Goal: Task Accomplishment & Management: Use online tool/utility

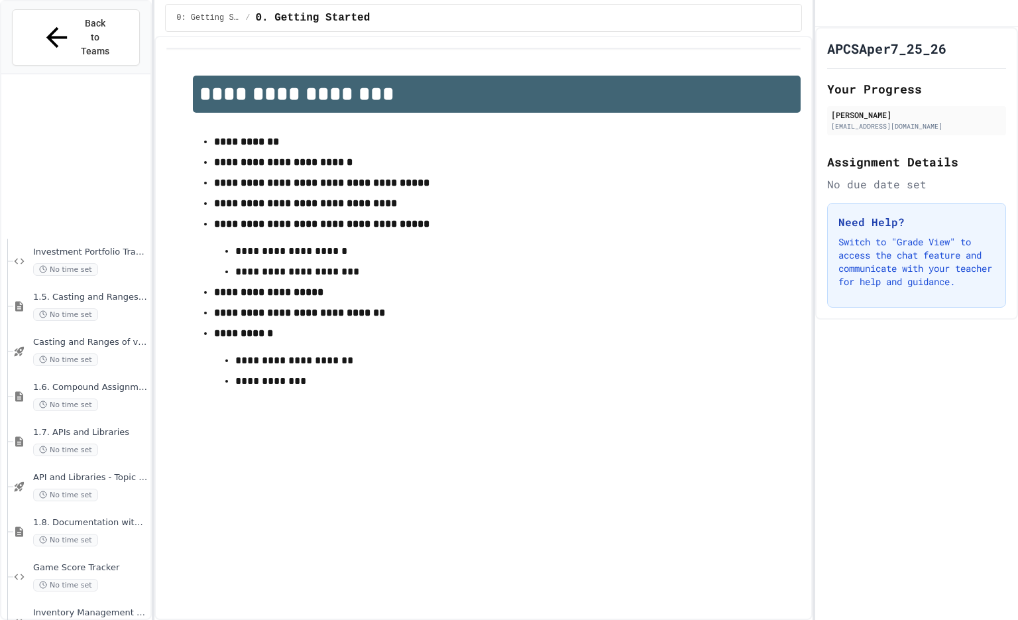
scroll to position [1438, 0]
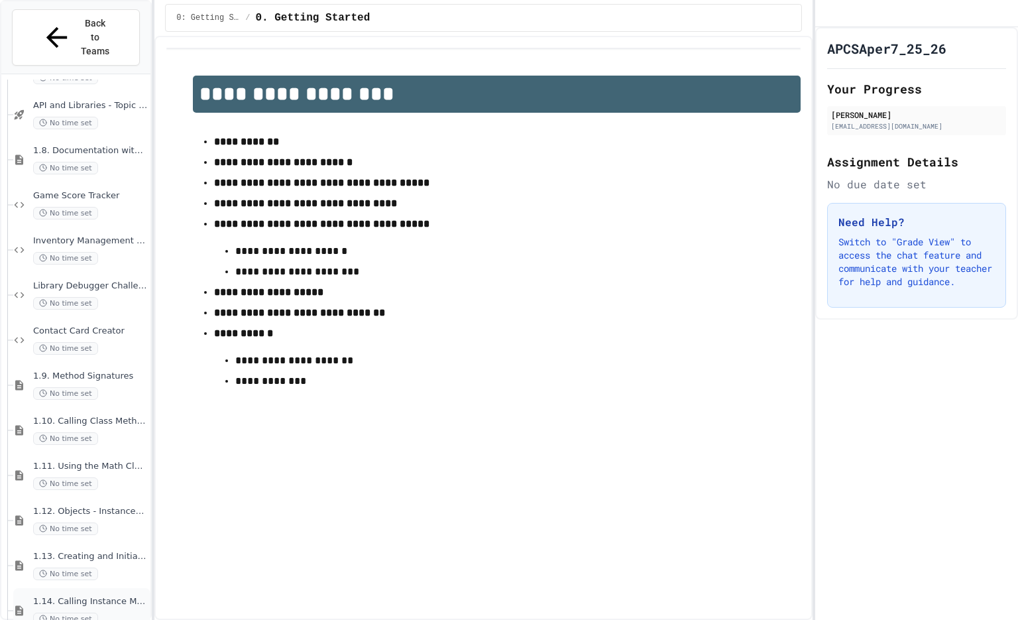
click at [59, 596] on span "1.14. Calling Instance Methods" at bounding box center [90, 601] width 115 height 11
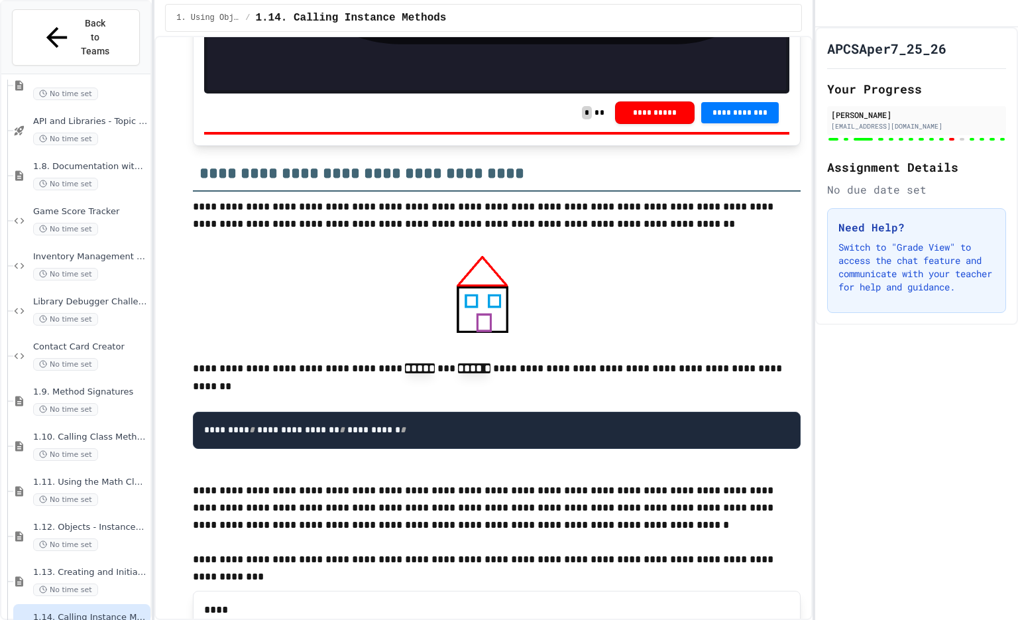
scroll to position [11375, 0]
drag, startPoint x: 400, startPoint y: 311, endPoint x: 277, endPoint y: 309, distance: 122.6
drag, startPoint x: 718, startPoint y: 376, endPoint x: 279, endPoint y: 378, distance: 438.8
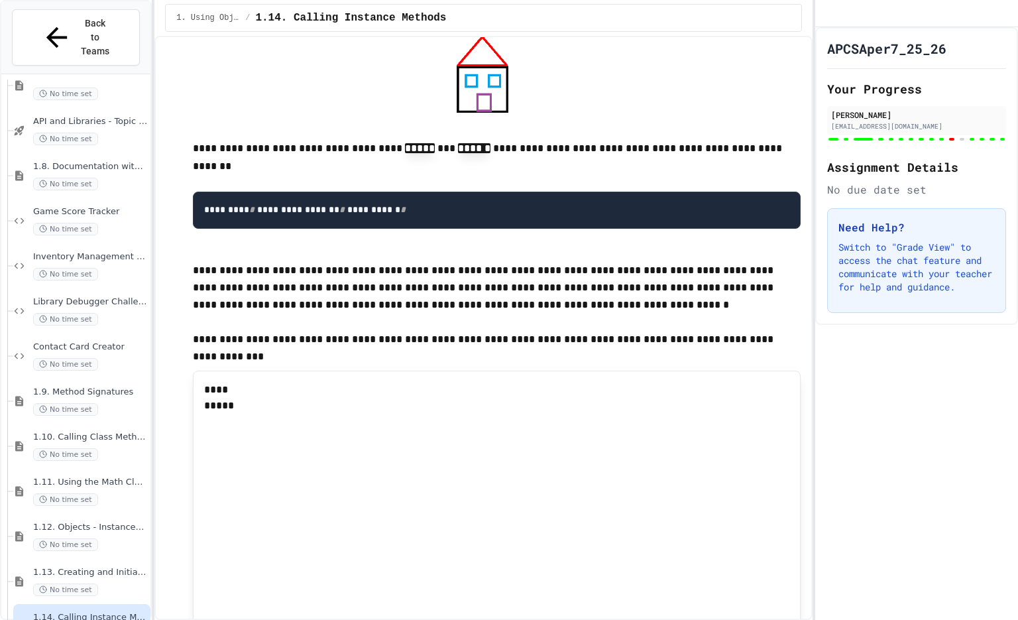
scroll to position [11601, 0]
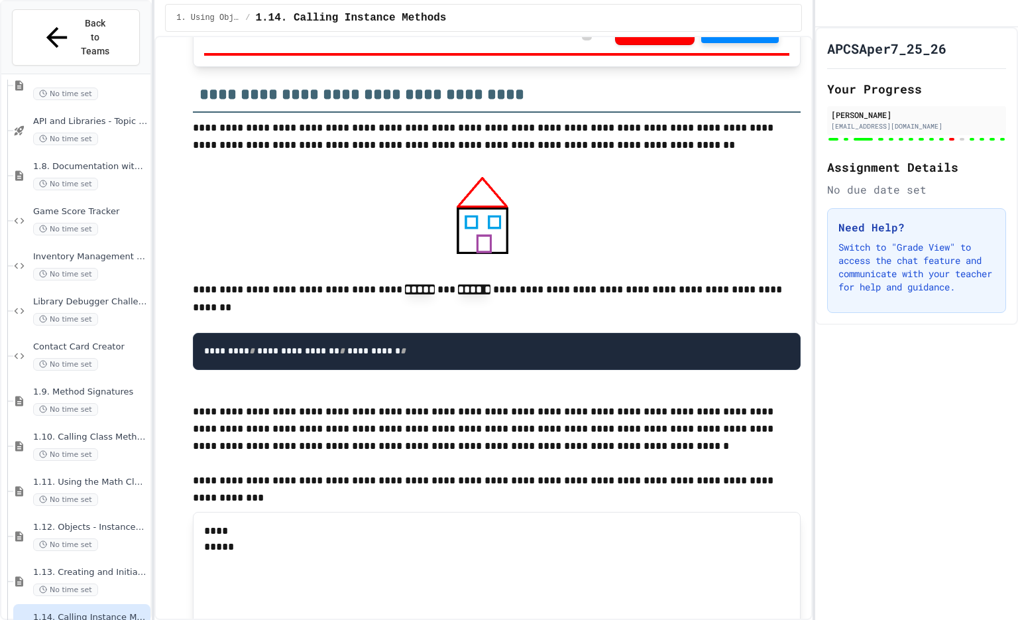
scroll to position [11412, 0]
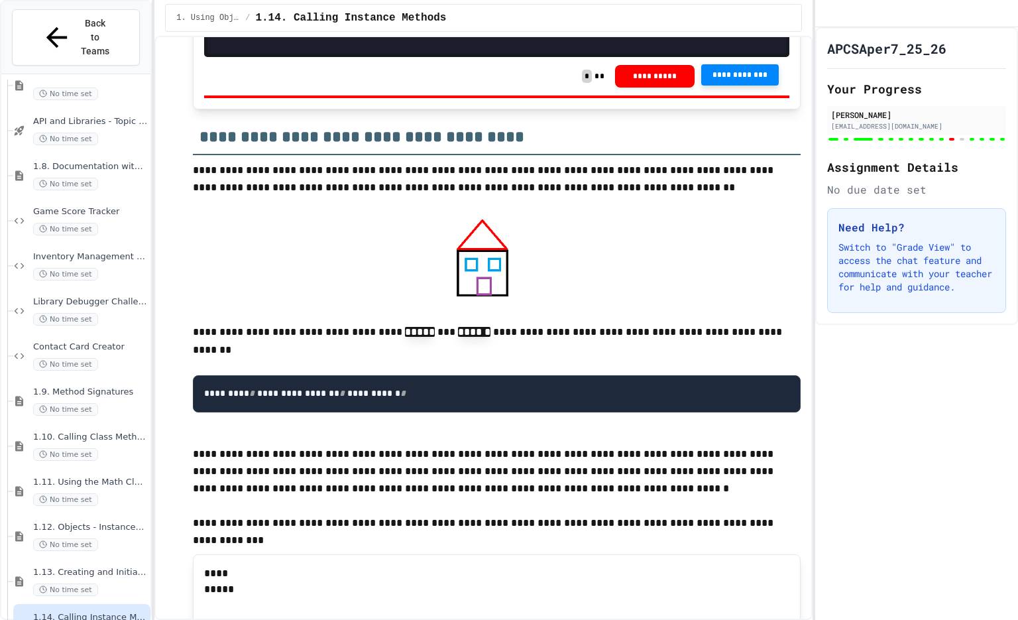
scroll to position [11414, 0]
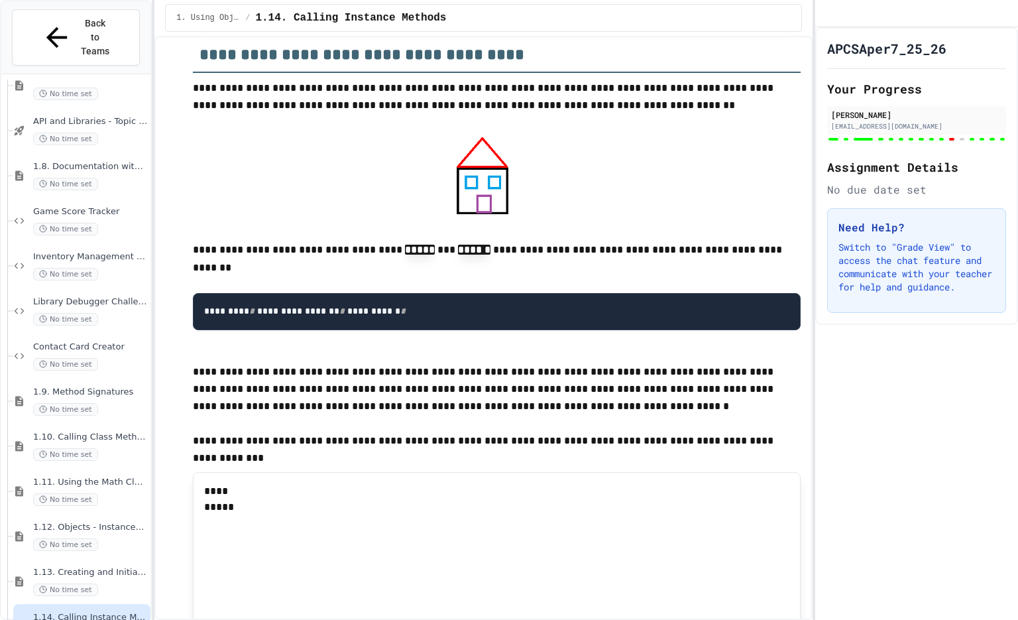
scroll to position [11495, 0]
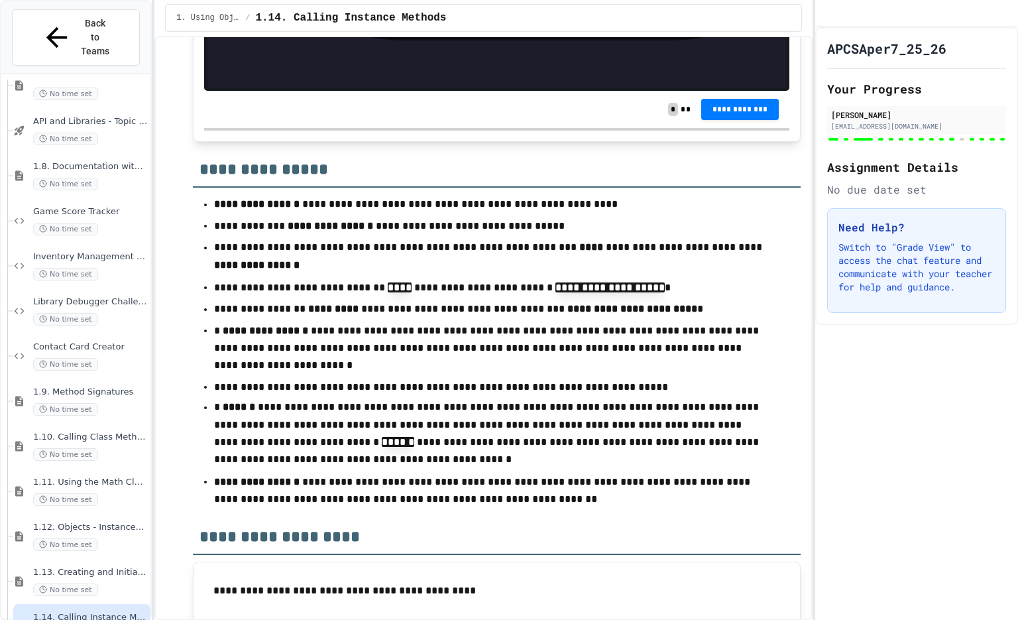
scroll to position [12422, 0]
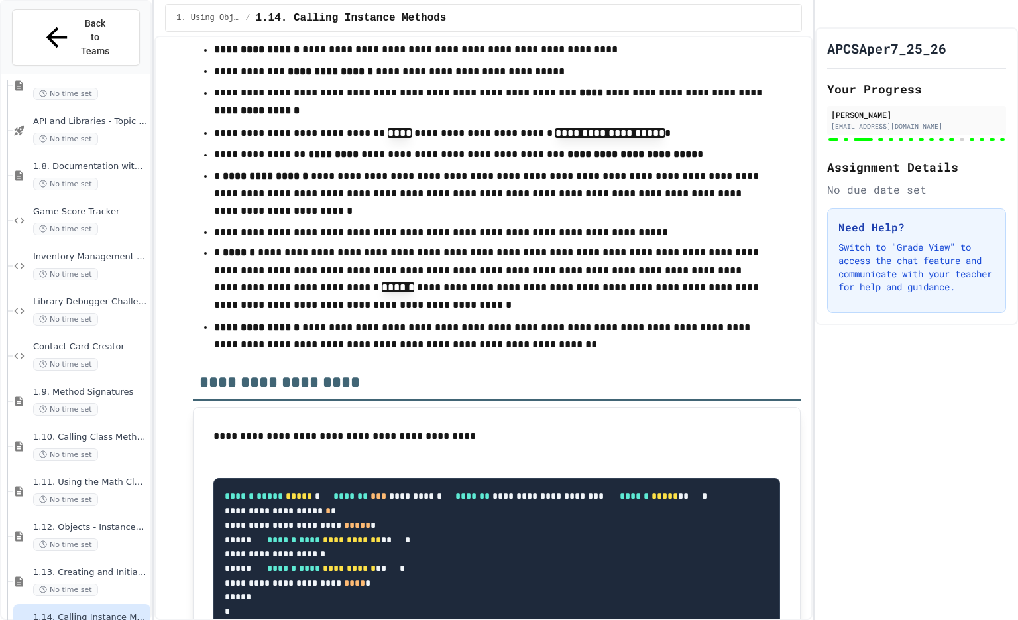
scroll to position [12590, 0]
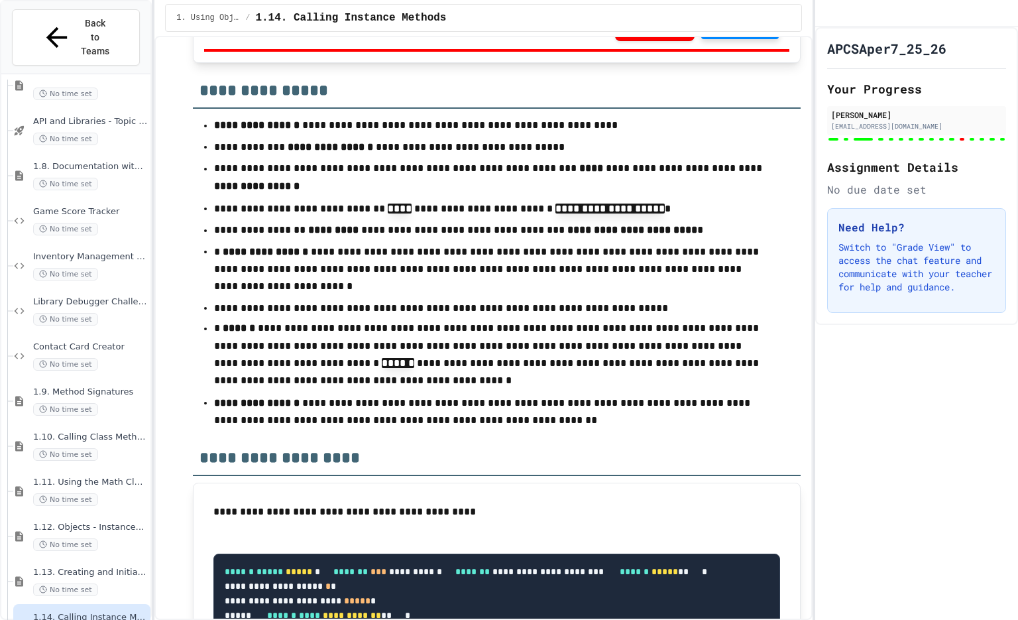
scroll to position [12499, 0]
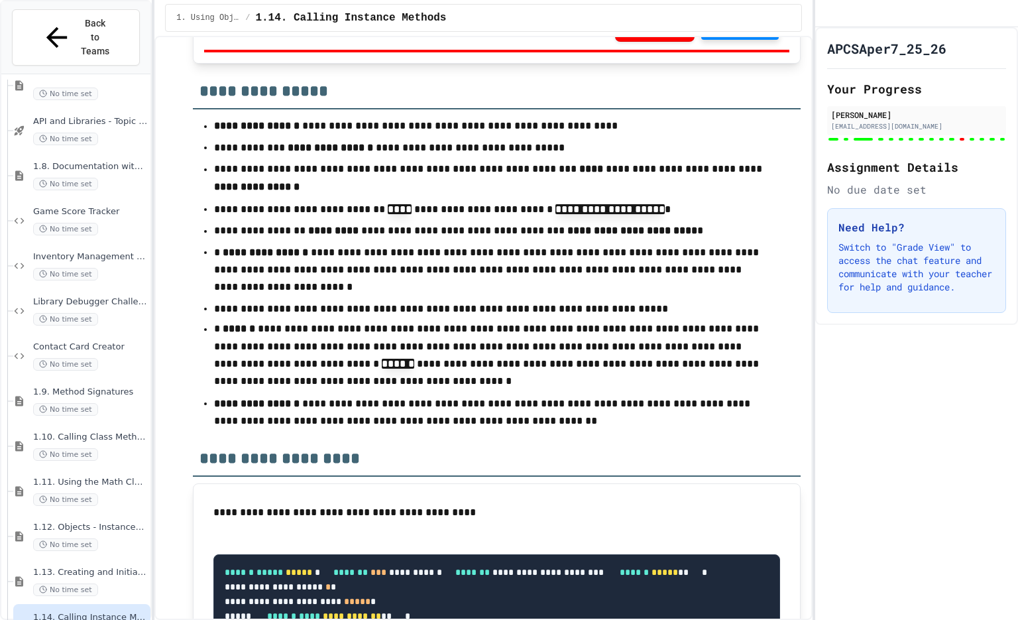
click at [716, 40] on button "**********" at bounding box center [740, 29] width 78 height 21
